Goal: Transaction & Acquisition: Book appointment/travel/reservation

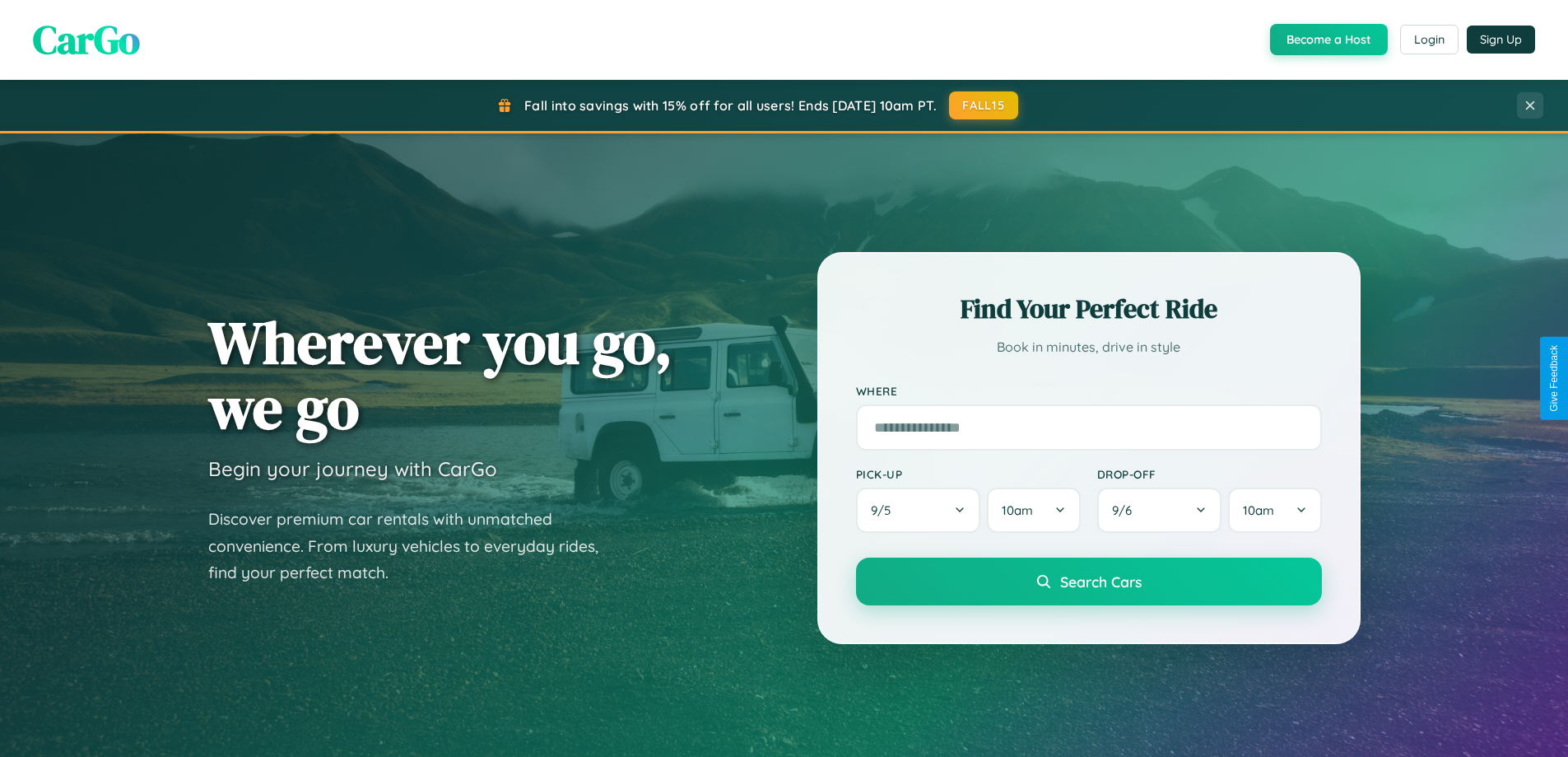
scroll to position [710, 0]
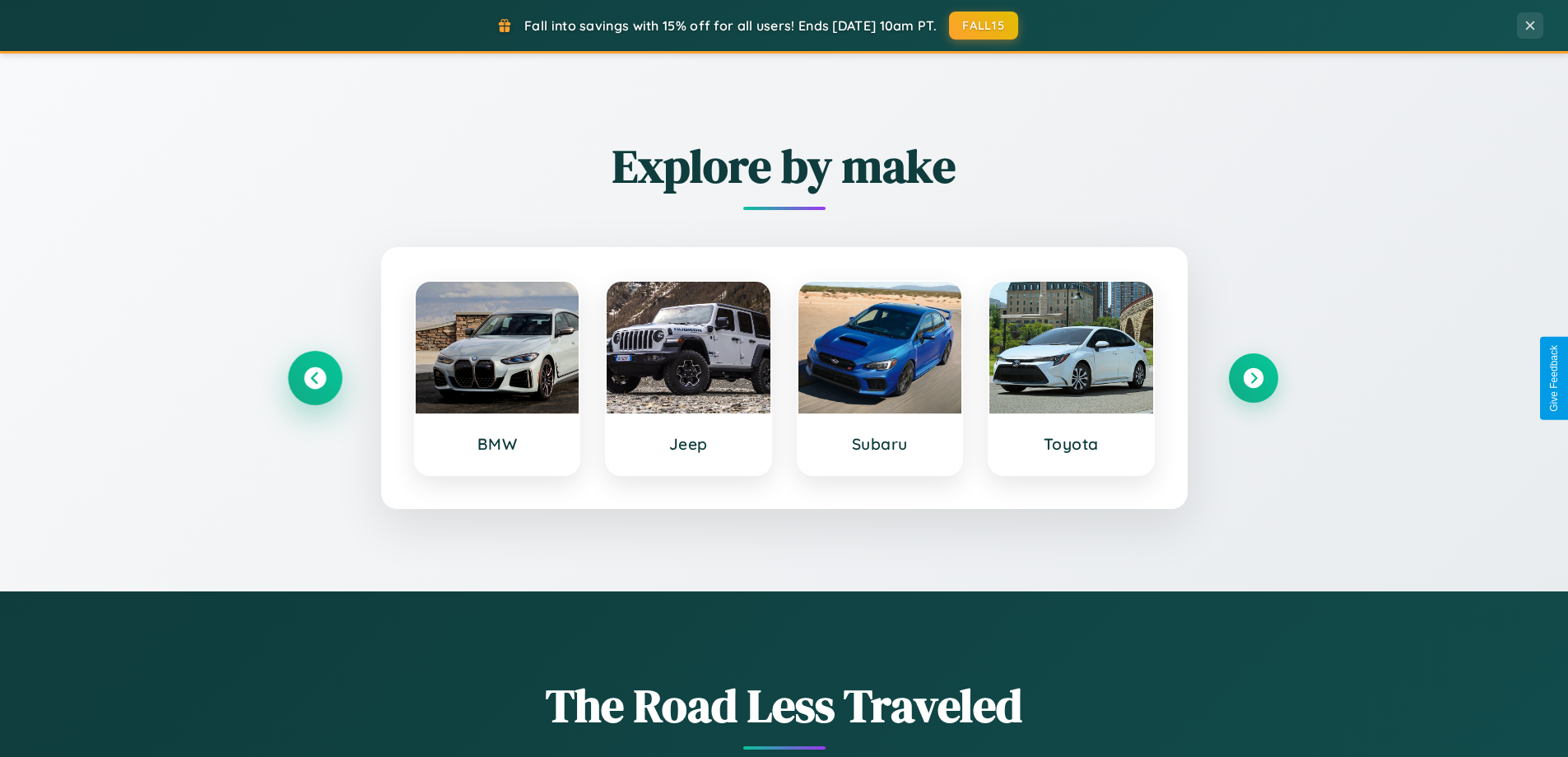
click at [314, 378] on icon at bounding box center [315, 378] width 23 height 23
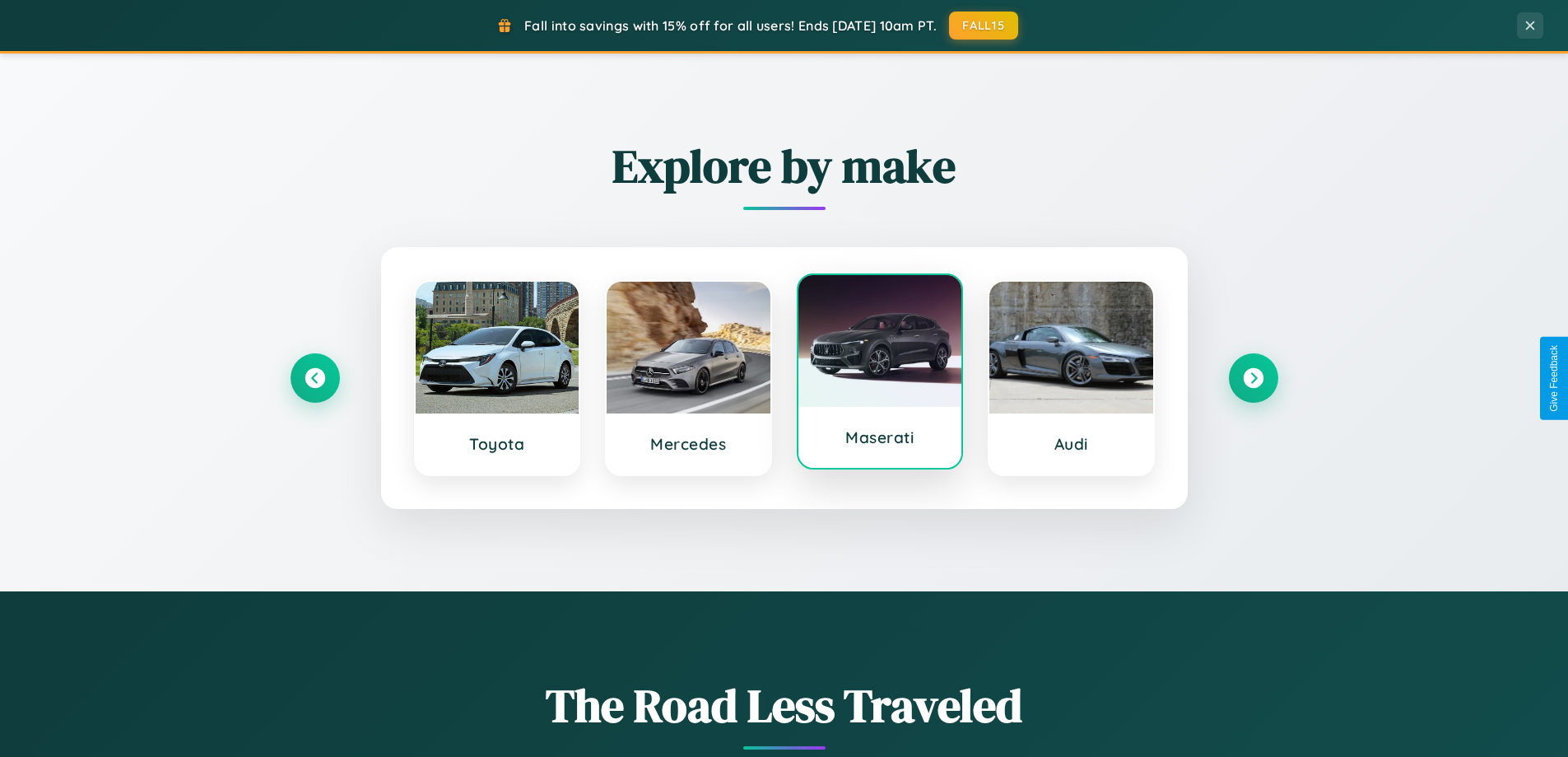
click at [879, 373] on div at bounding box center [880, 341] width 164 height 132
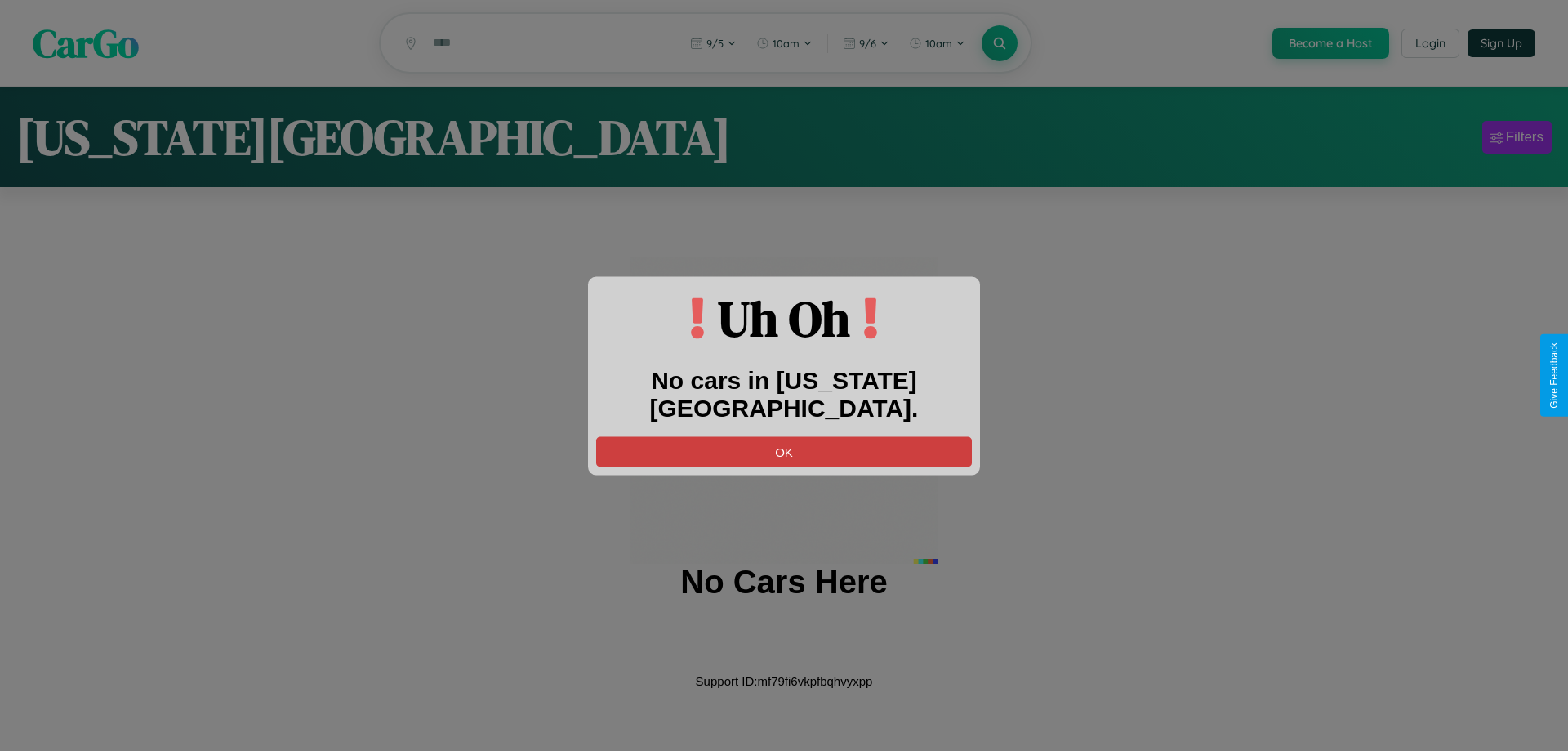
click at [784, 436] on button "OK" at bounding box center [784, 451] width 375 height 30
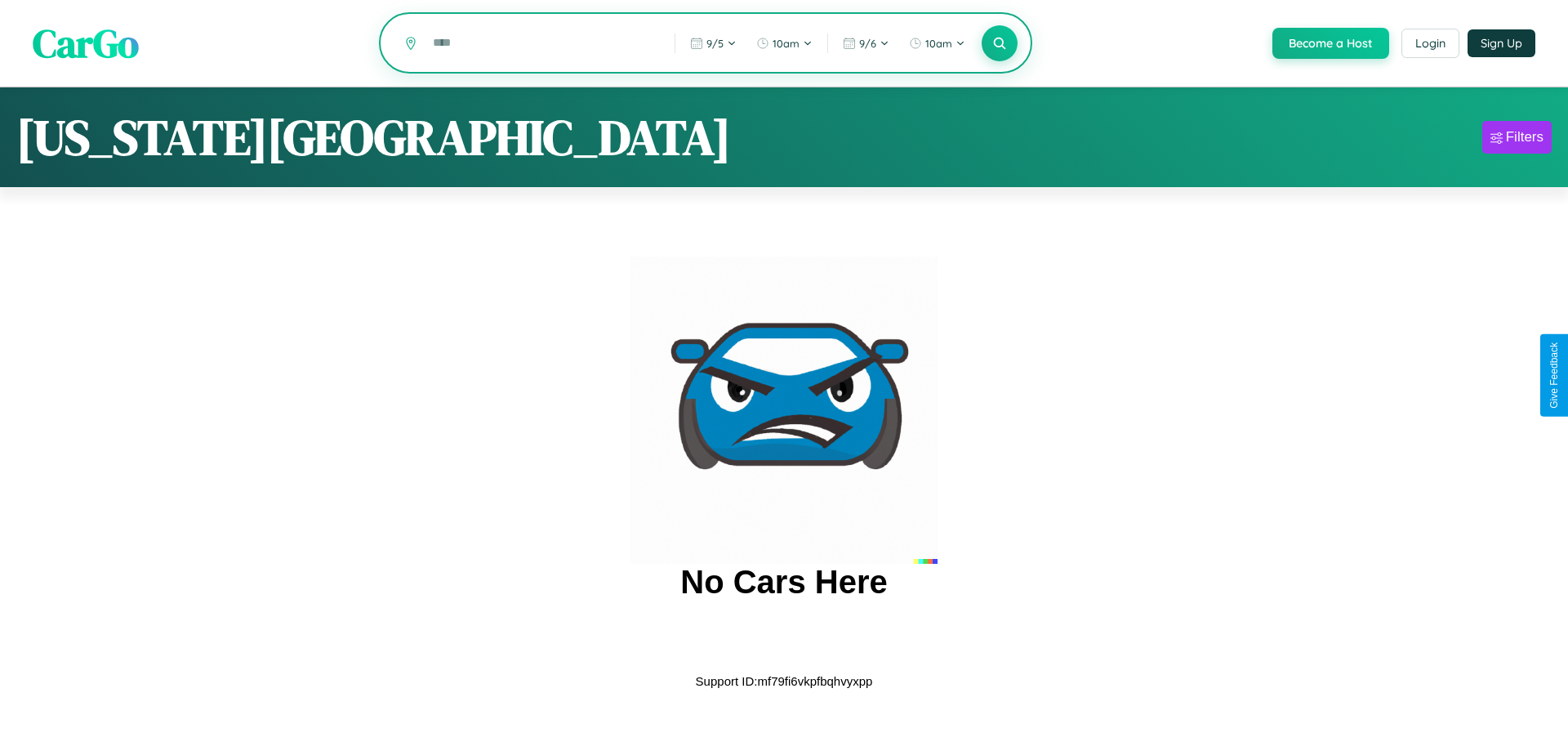
click at [541, 44] on input "text" at bounding box center [542, 43] width 233 height 29
click at [998, 44] on icon at bounding box center [999, 43] width 16 height 16
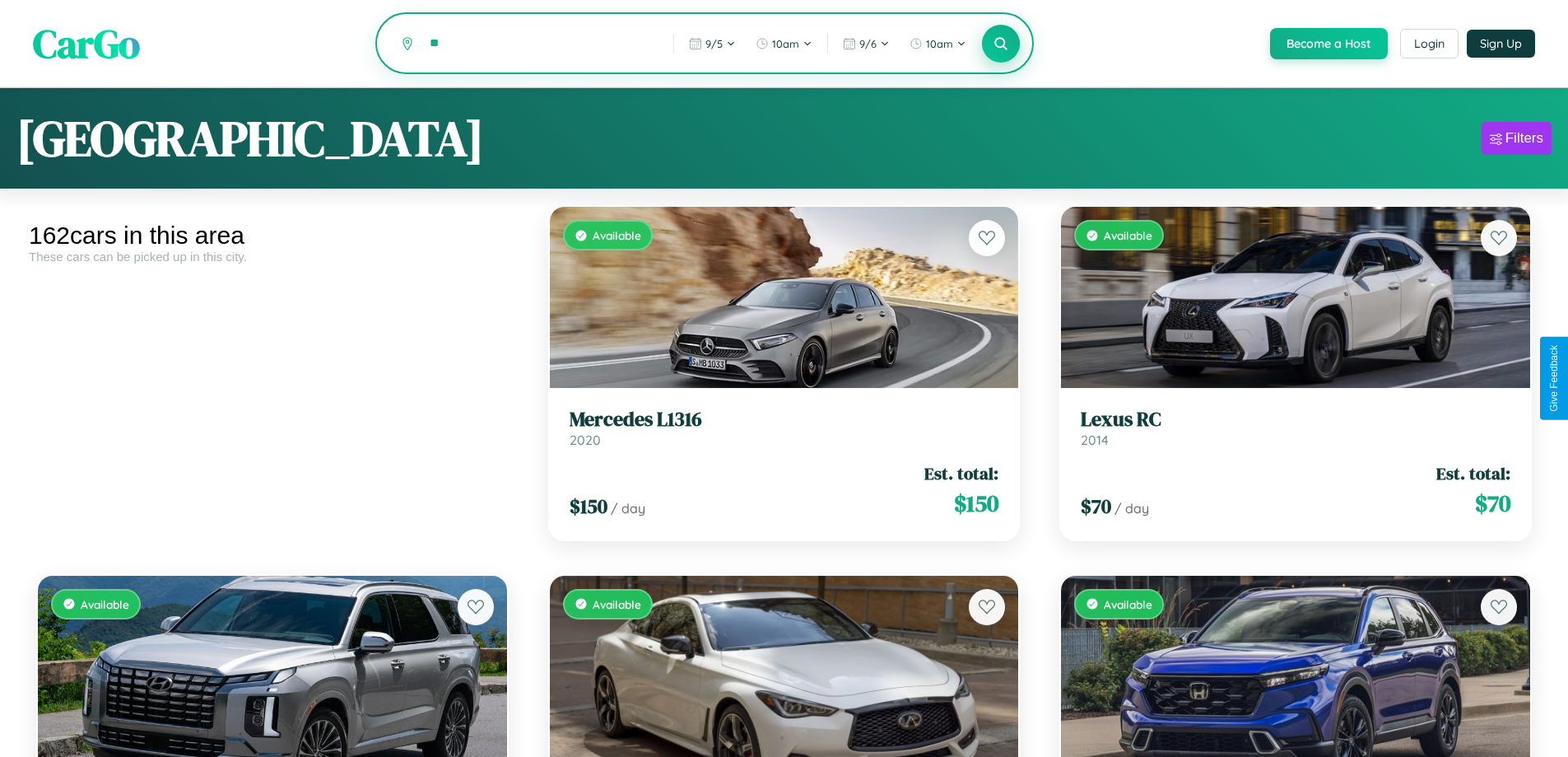
type input "*"
click at [1000, 44] on icon at bounding box center [1000, 43] width 16 height 16
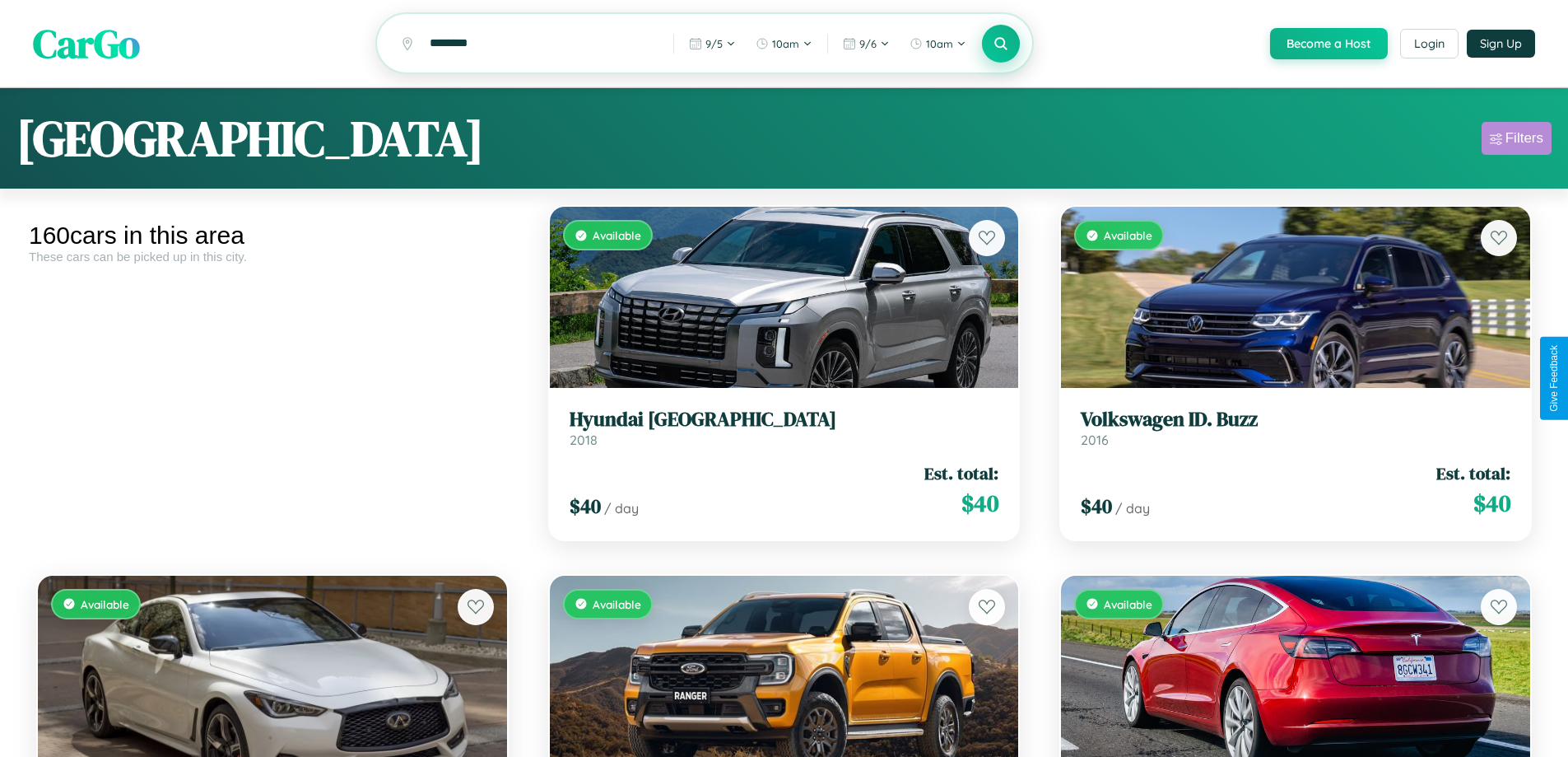
click at [1516, 141] on div "Filters" at bounding box center [1524, 137] width 38 height 16
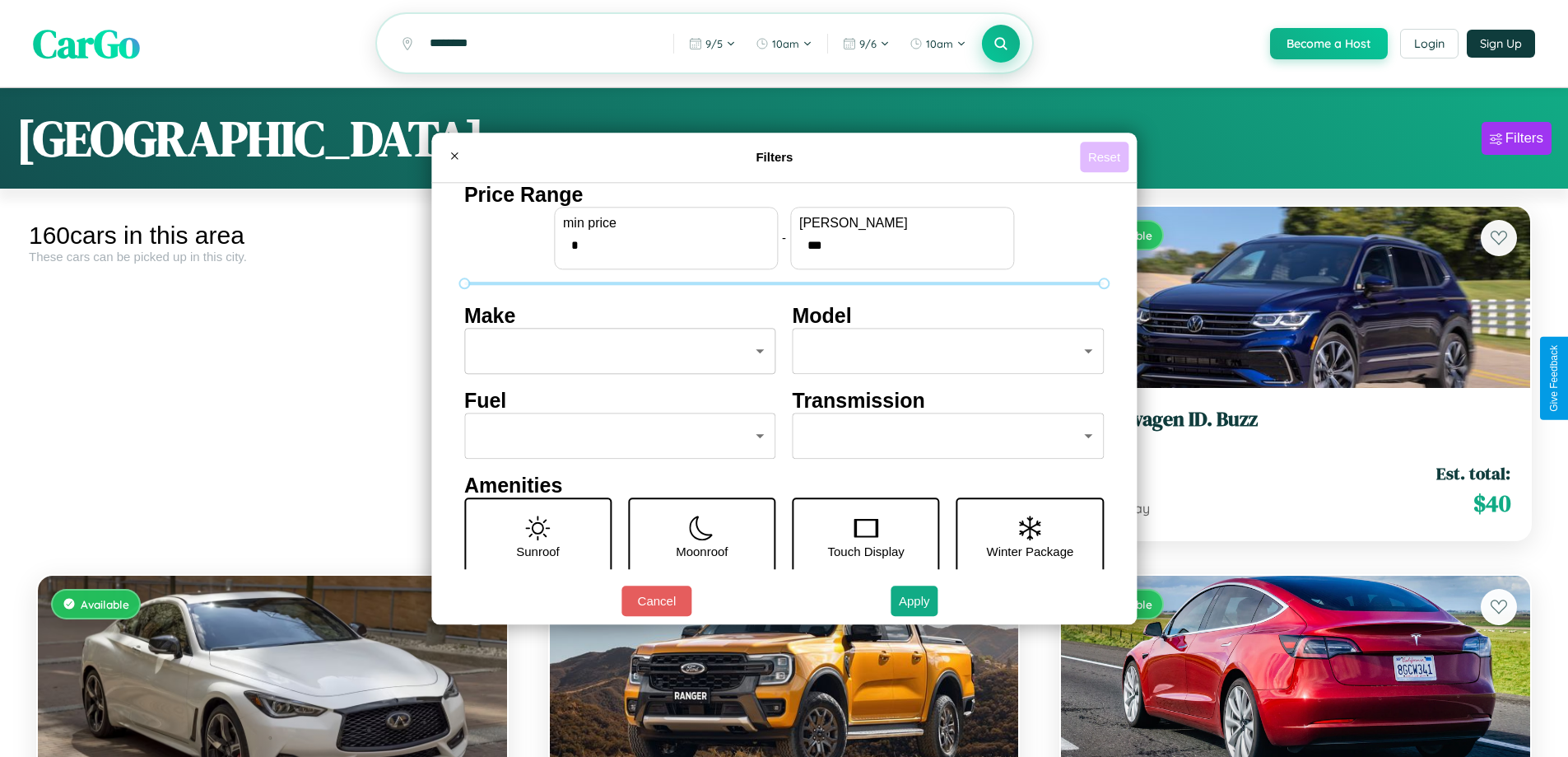
click at [1106, 156] on button "Reset" at bounding box center [1104, 156] width 49 height 30
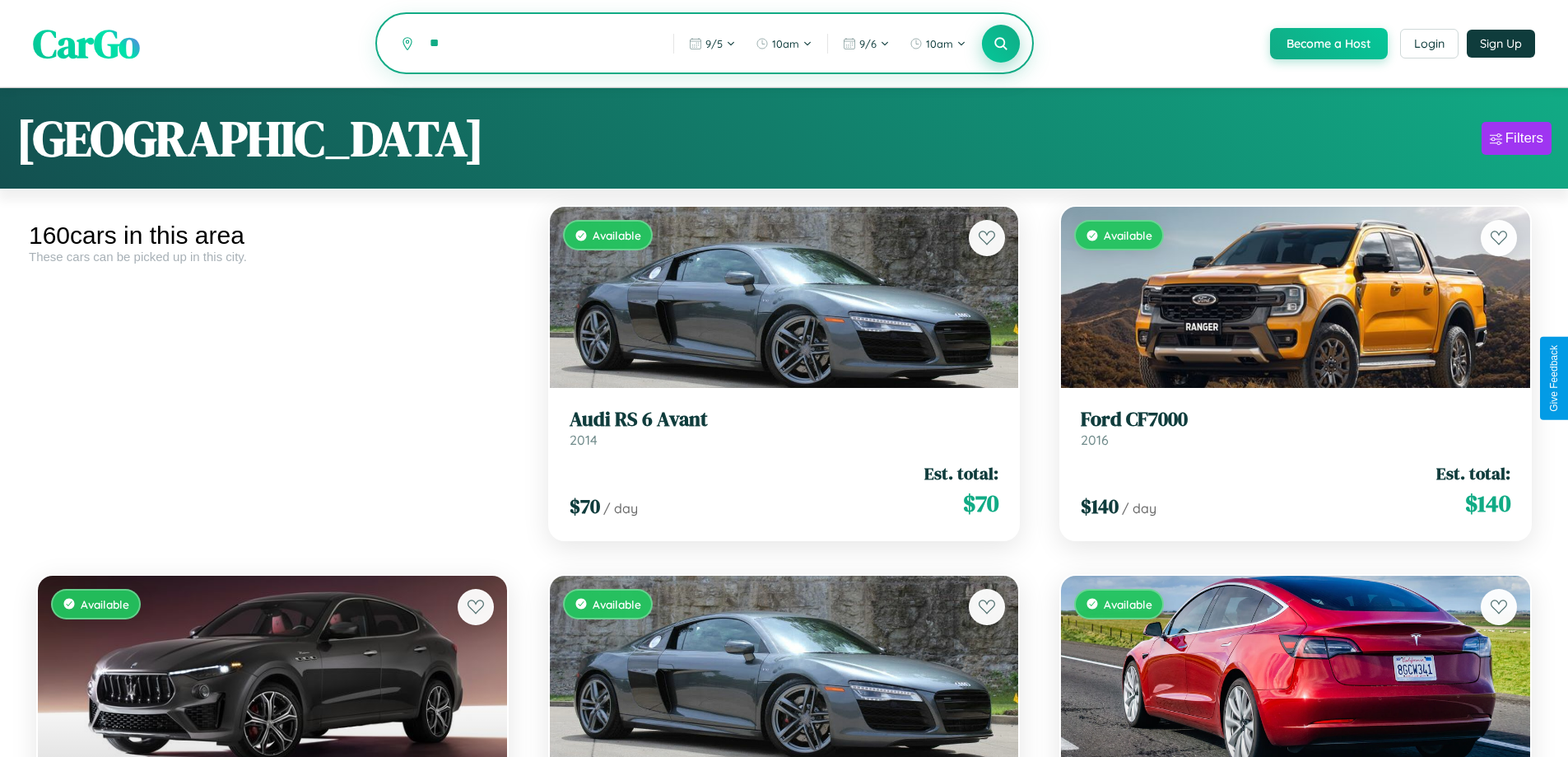
type input "*"
type input "**********"
click at [1000, 44] on icon at bounding box center [1000, 43] width 16 height 16
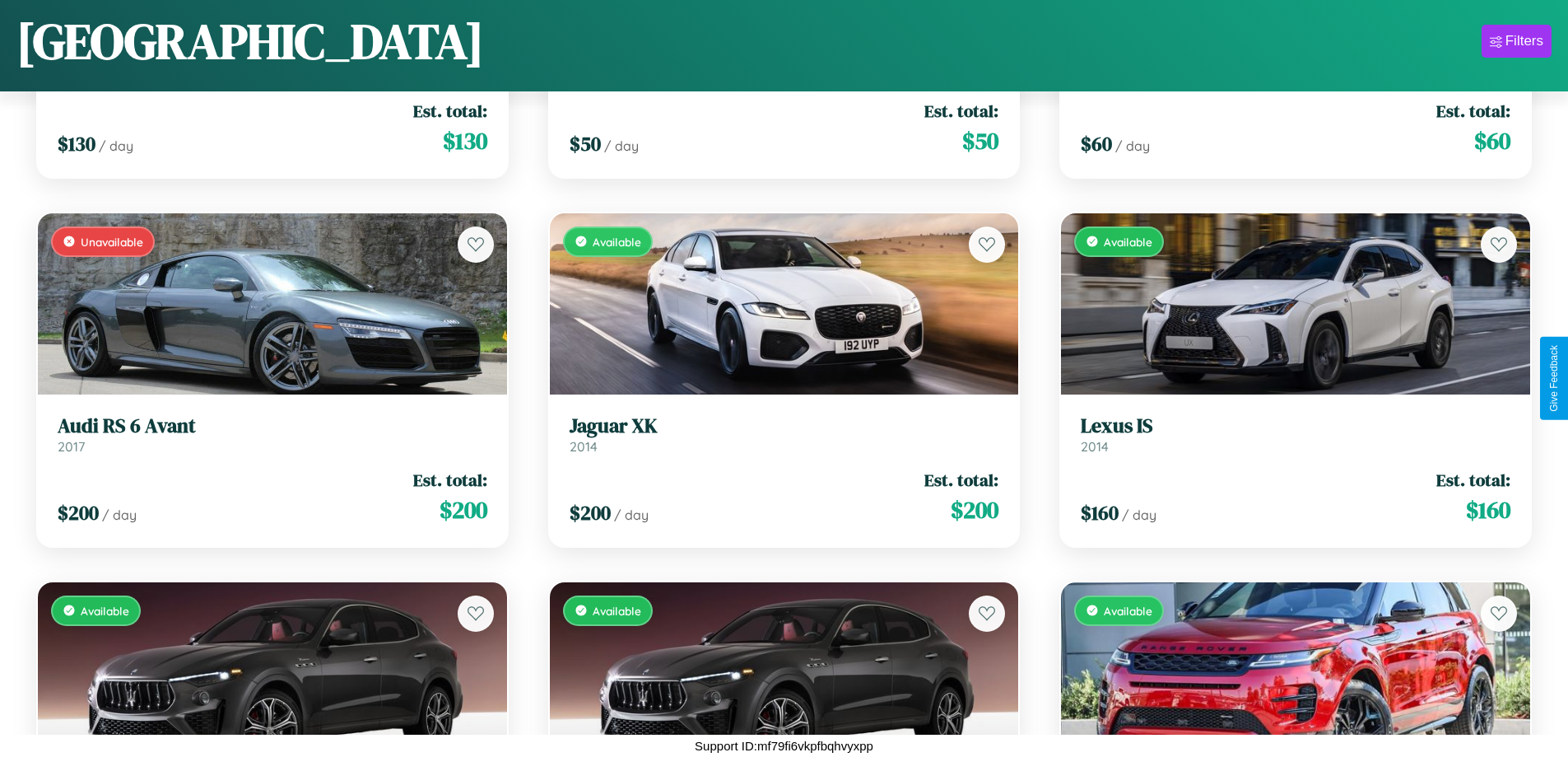
scroll to position [5761, 0]
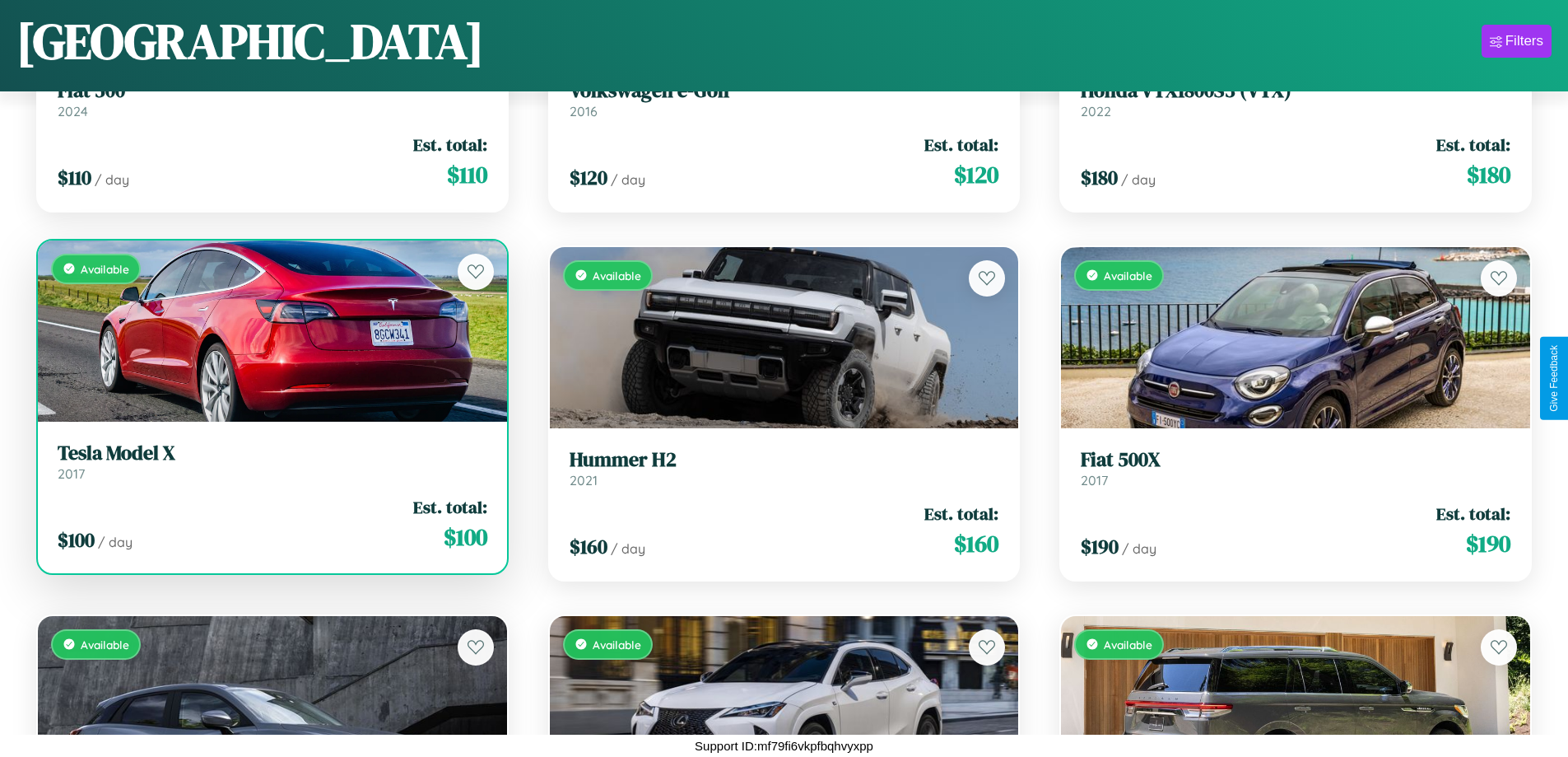
click at [270, 461] on h3 "Tesla Model X" at bounding box center [272, 453] width 429 height 24
